Goal: Use online tool/utility: Use online tool/utility

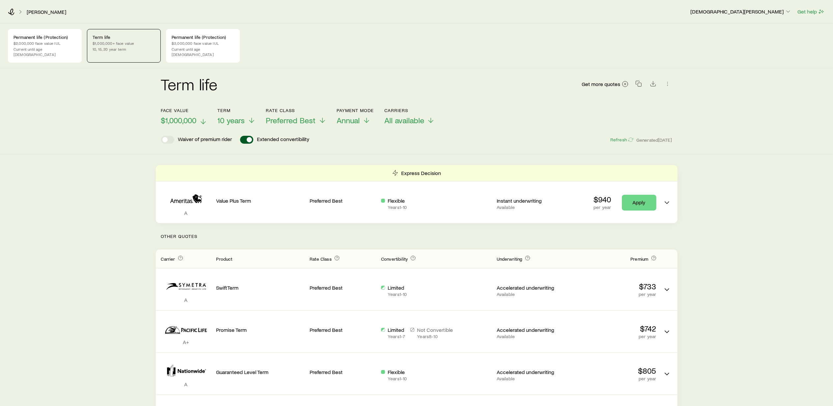
click at [205, 118] on icon at bounding box center [203, 122] width 8 height 8
click at [11, 10] on icon at bounding box center [11, 12] width 6 height 7
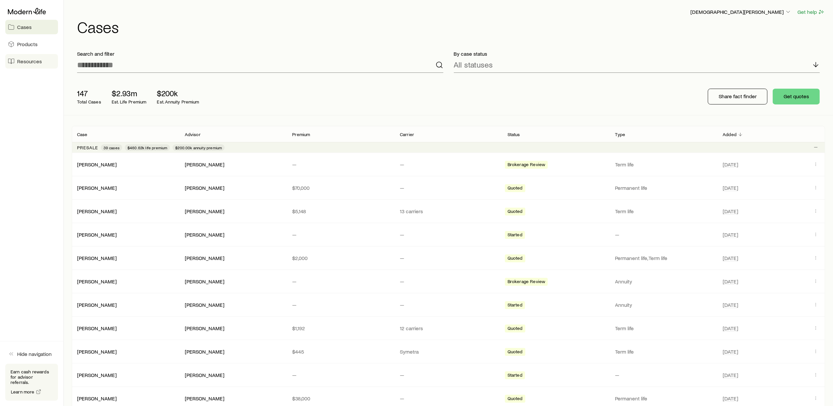
click at [28, 61] on span "Resources" at bounding box center [29, 61] width 25 height 7
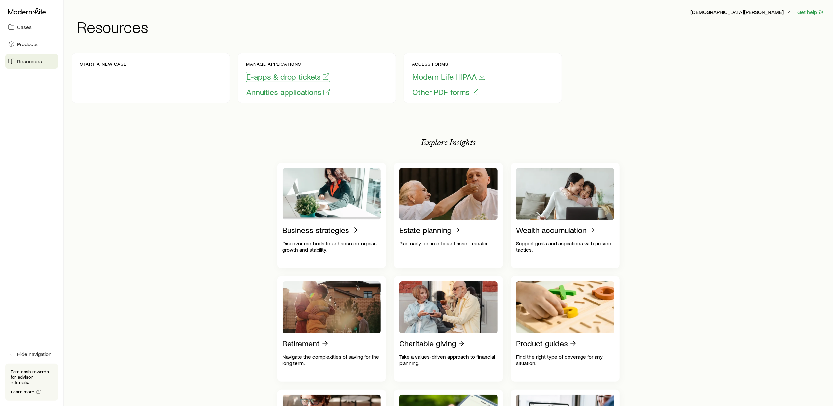
click at [279, 78] on button "E-apps & drop tickets" at bounding box center [288, 77] width 84 height 10
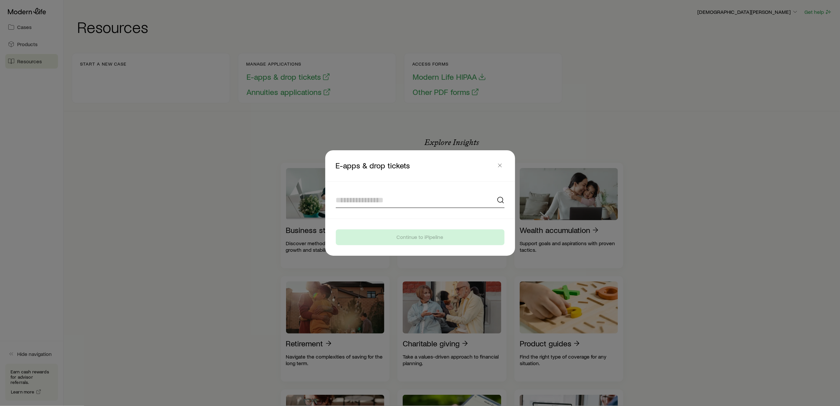
click at [364, 201] on input at bounding box center [420, 200] width 169 height 16
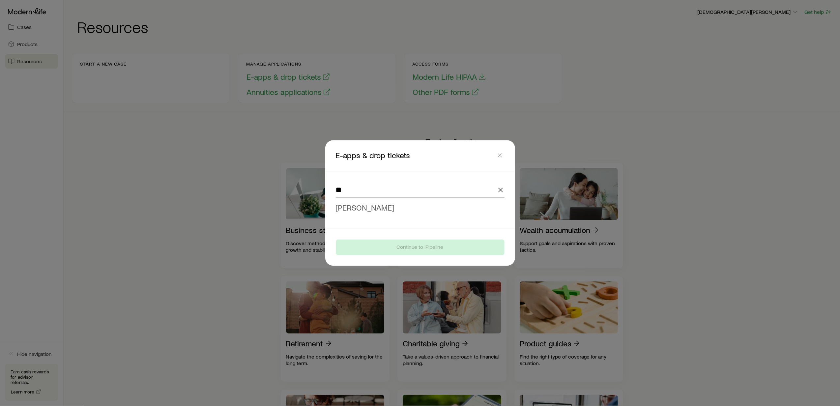
click at [364, 207] on span "[PERSON_NAME]" at bounding box center [365, 208] width 59 height 10
type input "**********"
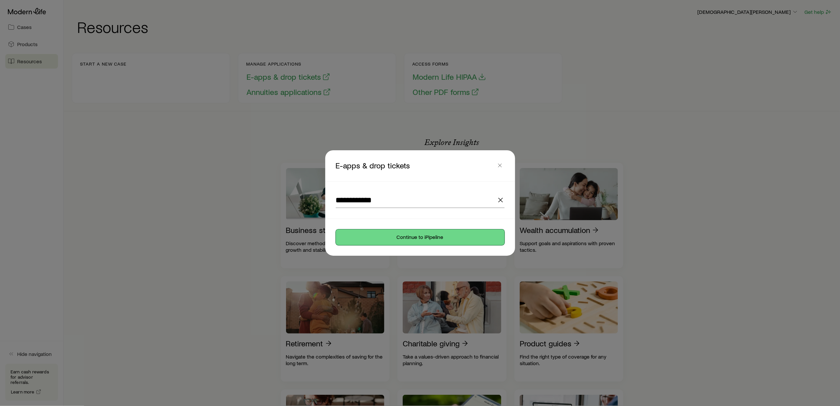
click at [393, 240] on button "Continue to iPipeline" at bounding box center [420, 237] width 169 height 16
